Goal: Find specific page/section: Find specific page/section

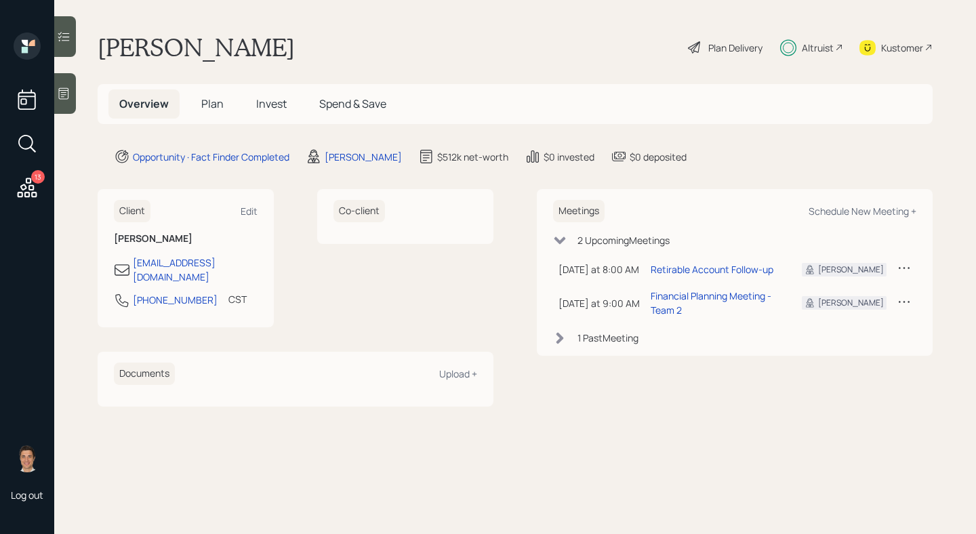
click at [202, 109] on span "Plan" at bounding box center [212, 103] width 22 height 15
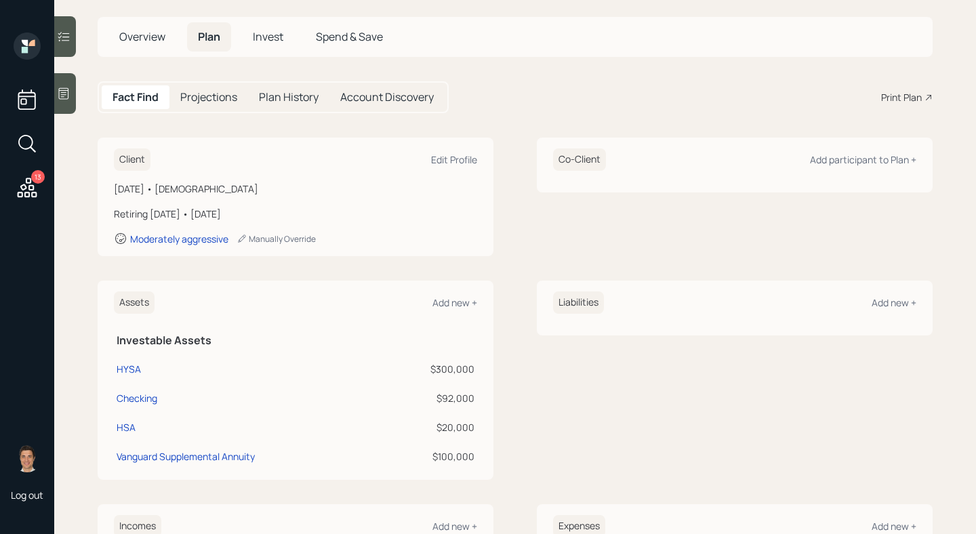
scroll to position [97, 0]
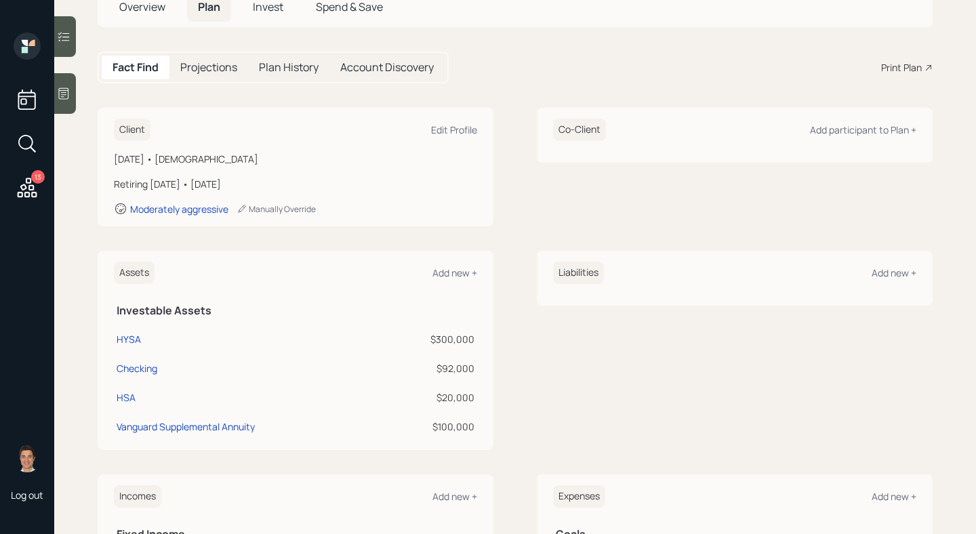
click at [268, 13] on span "Invest" at bounding box center [268, 6] width 31 height 15
